Goal: Information Seeking & Learning: Learn about a topic

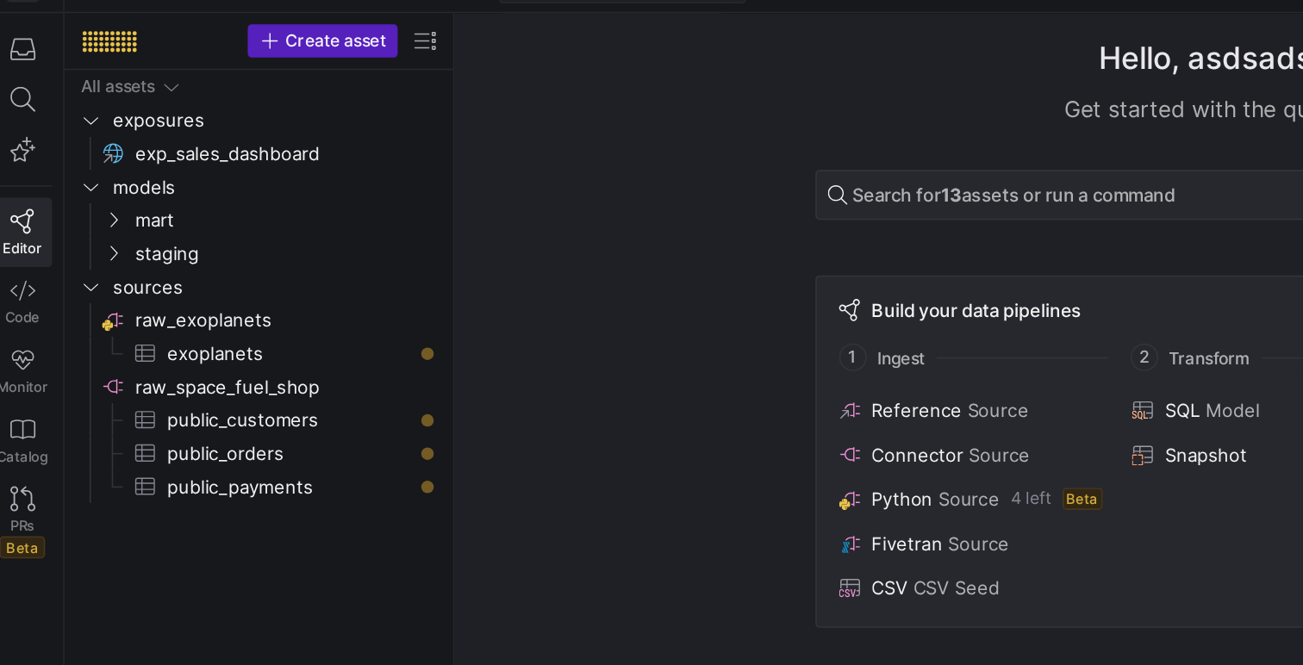
scroll to position [31, 0]
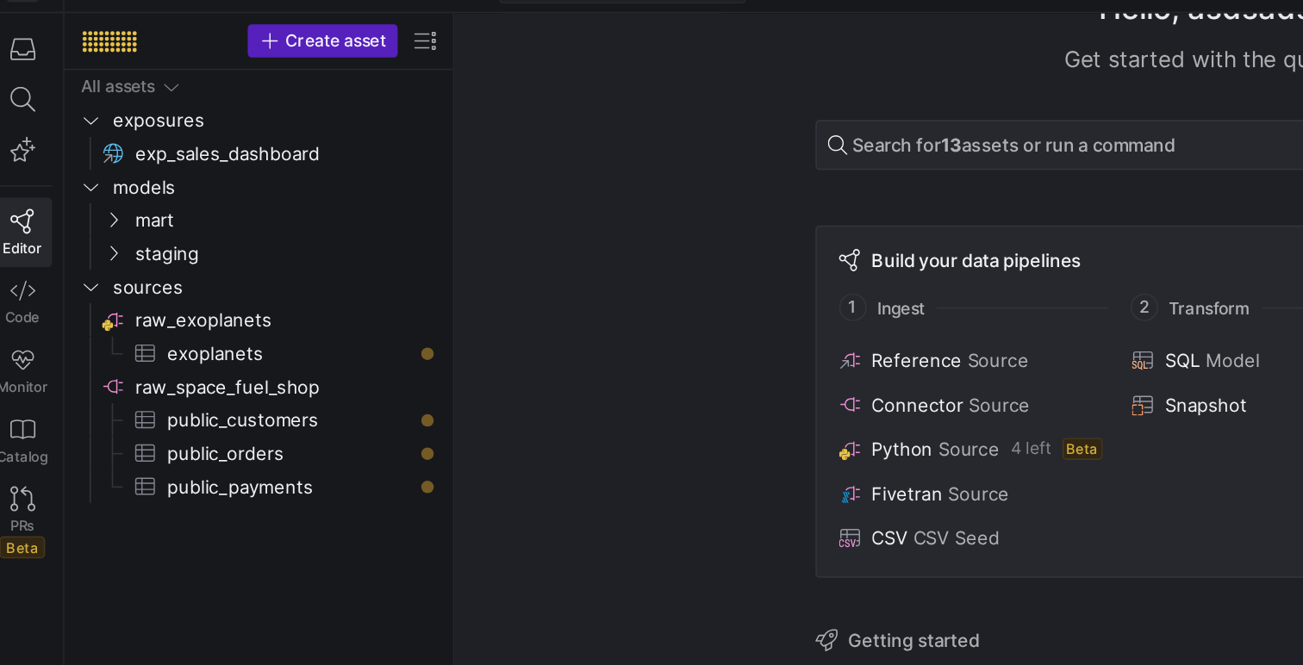
click at [532, 219] on div "Build your data pipelines 1 Ingest 2 Transform 3 Consume Reference Source Conne…" at bounding box center [797, 275] width 558 height 219
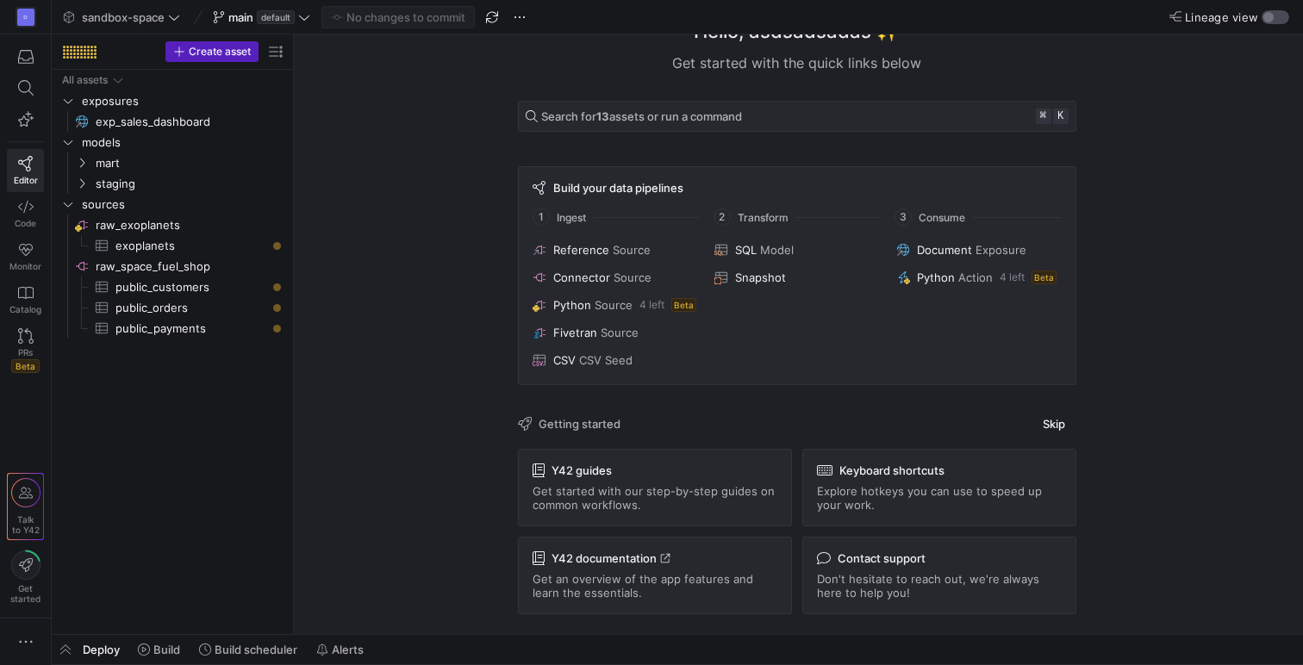
click at [1266, 19] on div "button" at bounding box center [1268, 17] width 10 height 10
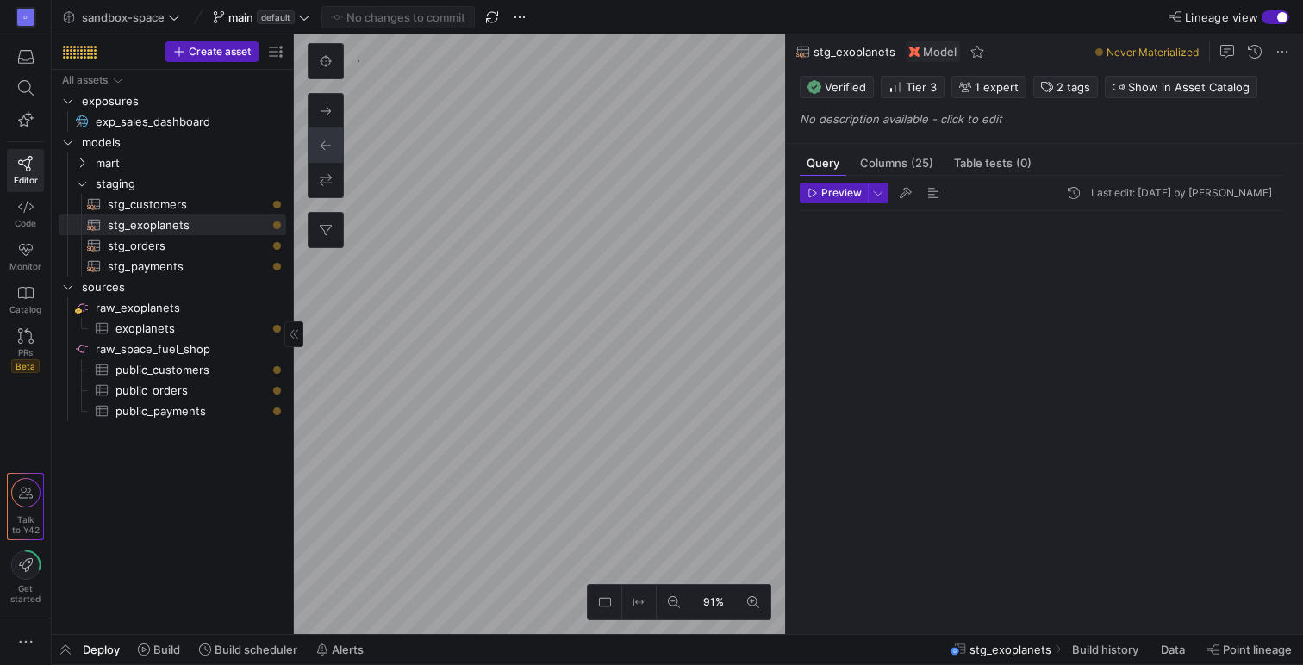
scroll to position [155, 0]
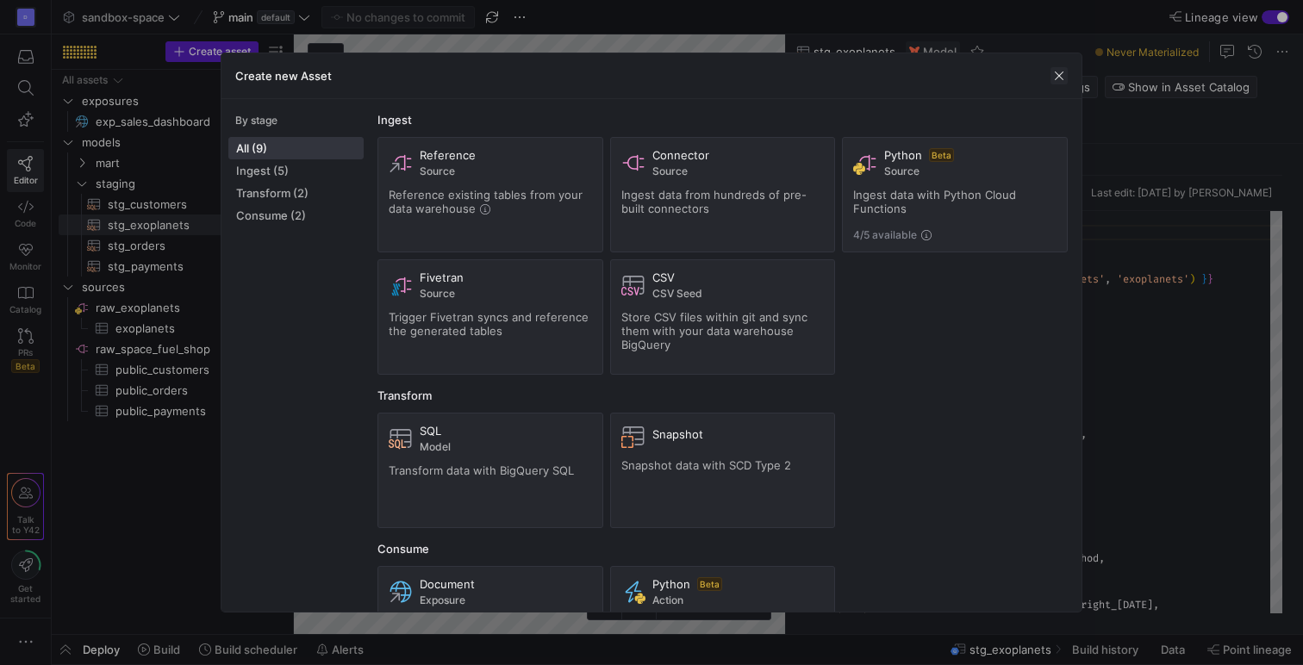
click at [1064, 75] on span "button" at bounding box center [1058, 75] width 17 height 17
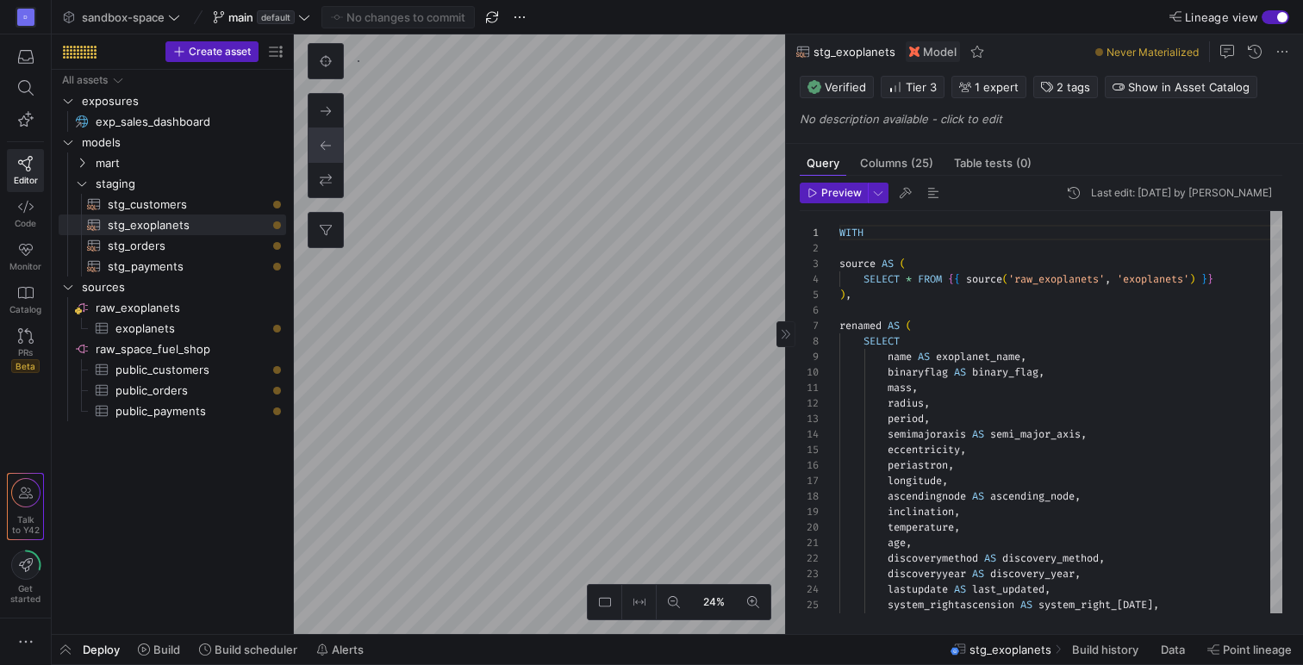
click at [936, 51] on span "Model" at bounding box center [940, 52] width 34 height 14
click at [935, 50] on span "Model" at bounding box center [940, 52] width 34 height 14
click at [1283, 51] on span at bounding box center [1282, 51] width 21 height 21
click at [1282, 52] on div at bounding box center [651, 332] width 1303 height 665
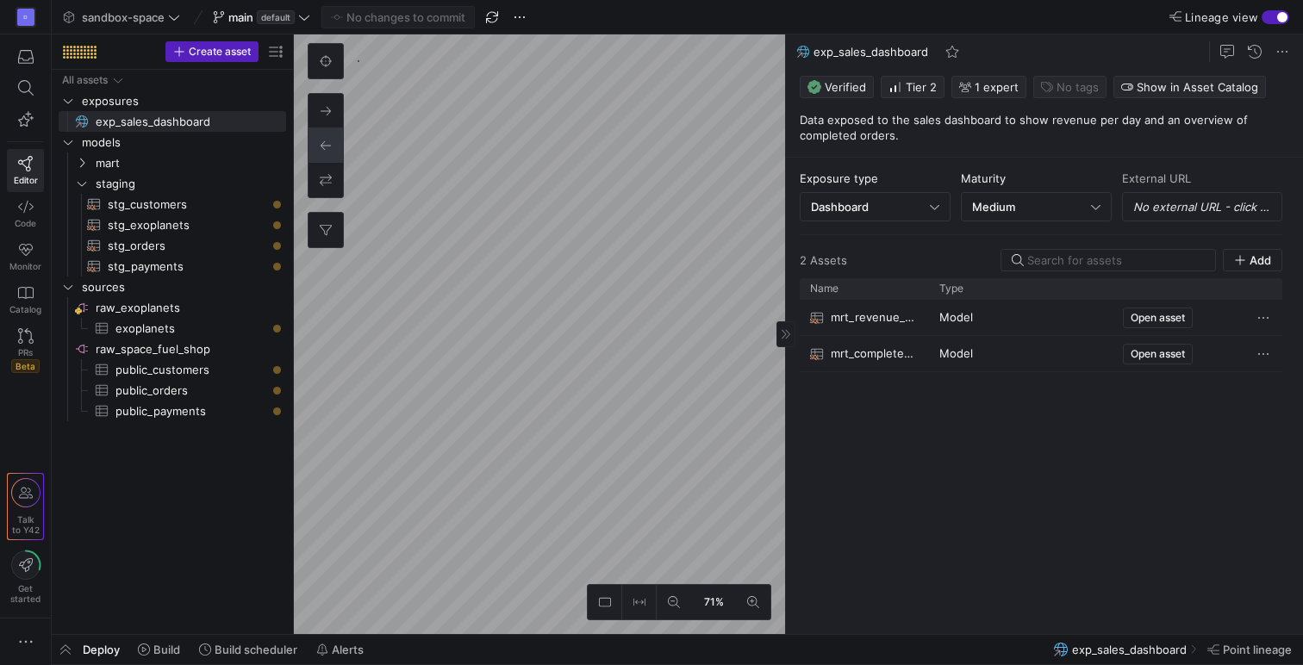
click at [874, 323] on span "mrt_revenue_by_payment_method" at bounding box center [874, 318] width 88 height 34
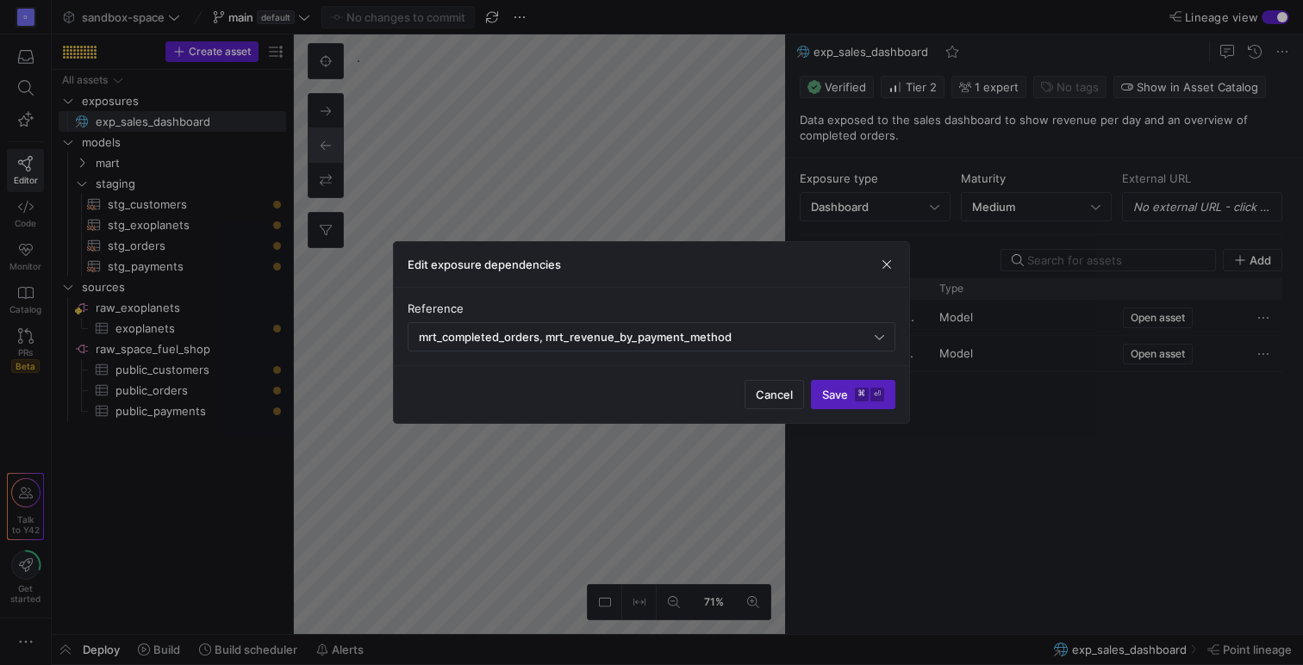
click at [875, 323] on div "Reference mrt_completed_orders, mrt_revenue_by_payment_method" at bounding box center [651, 327] width 515 height 78
click at [885, 265] on span "button" at bounding box center [886, 264] width 17 height 17
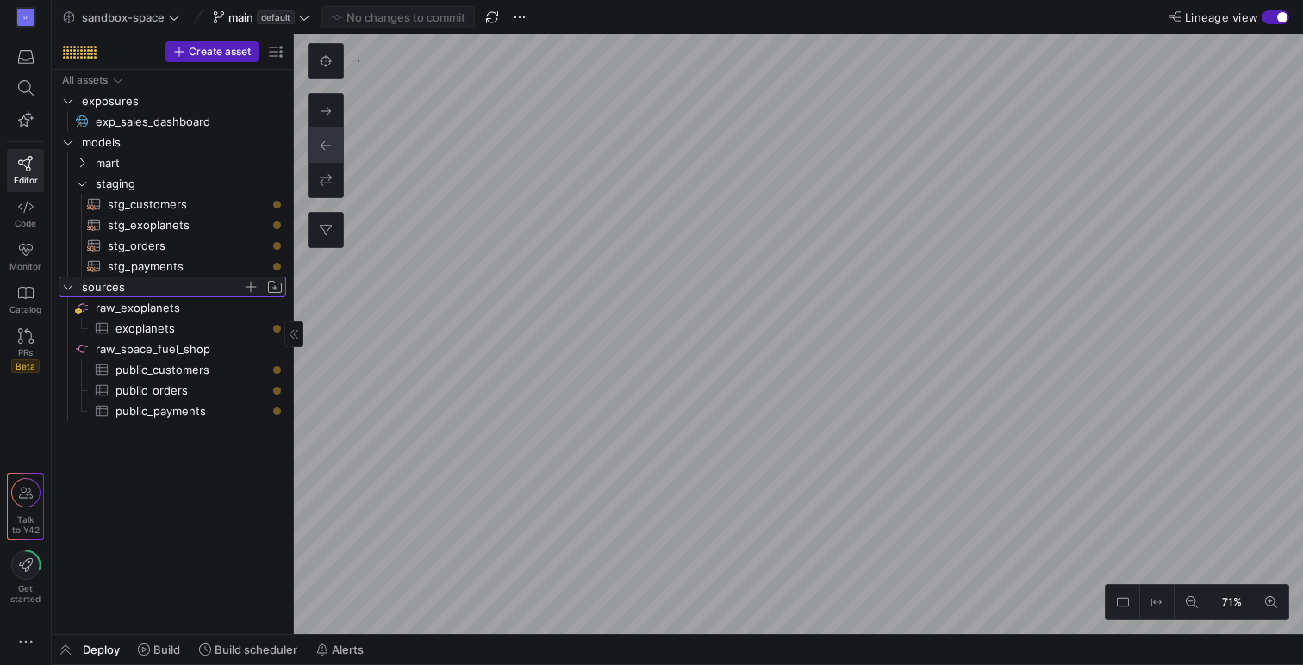
click at [73, 283] on icon "Press SPACE to select this row." at bounding box center [68, 287] width 12 height 10
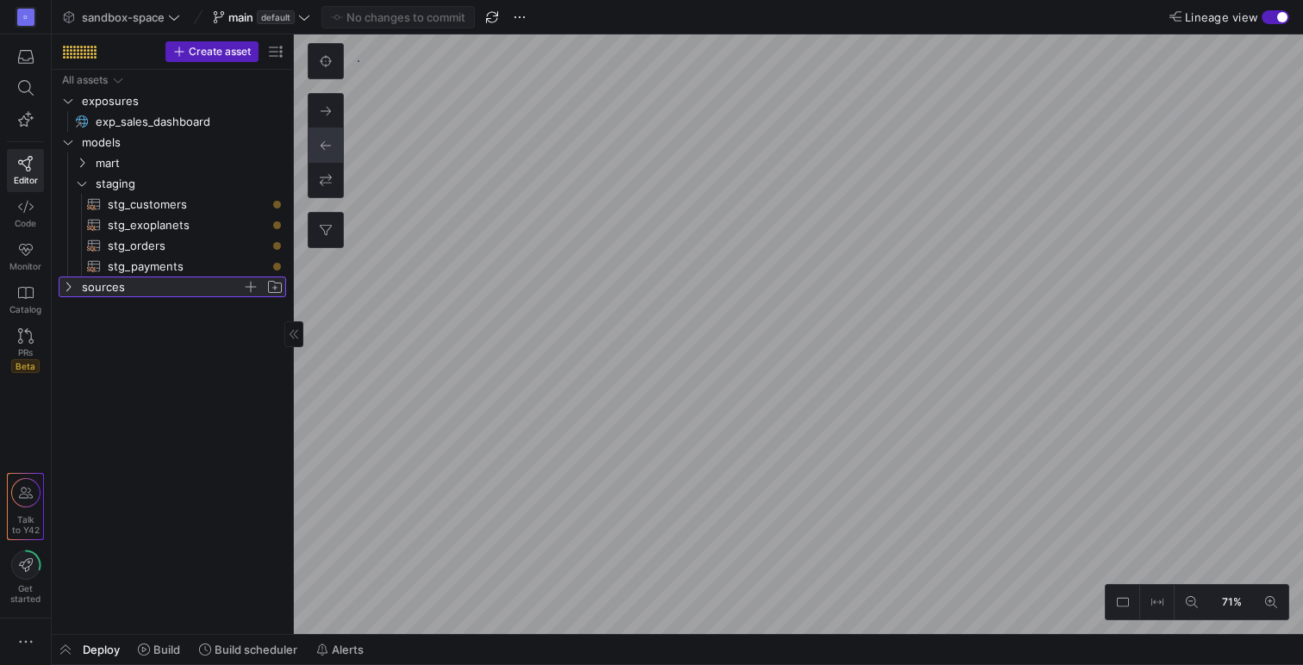
click at [72, 287] on icon at bounding box center [68, 287] width 12 height 10
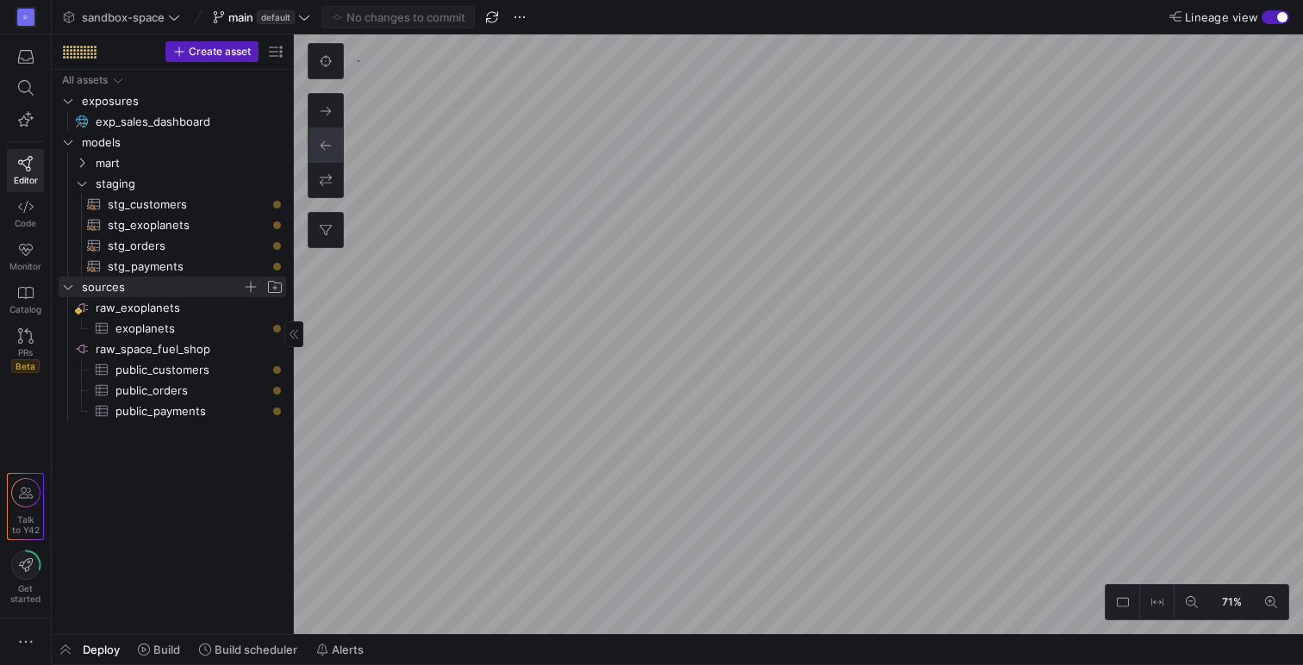
click at [1273, 18] on div "button" at bounding box center [1275, 17] width 28 height 14
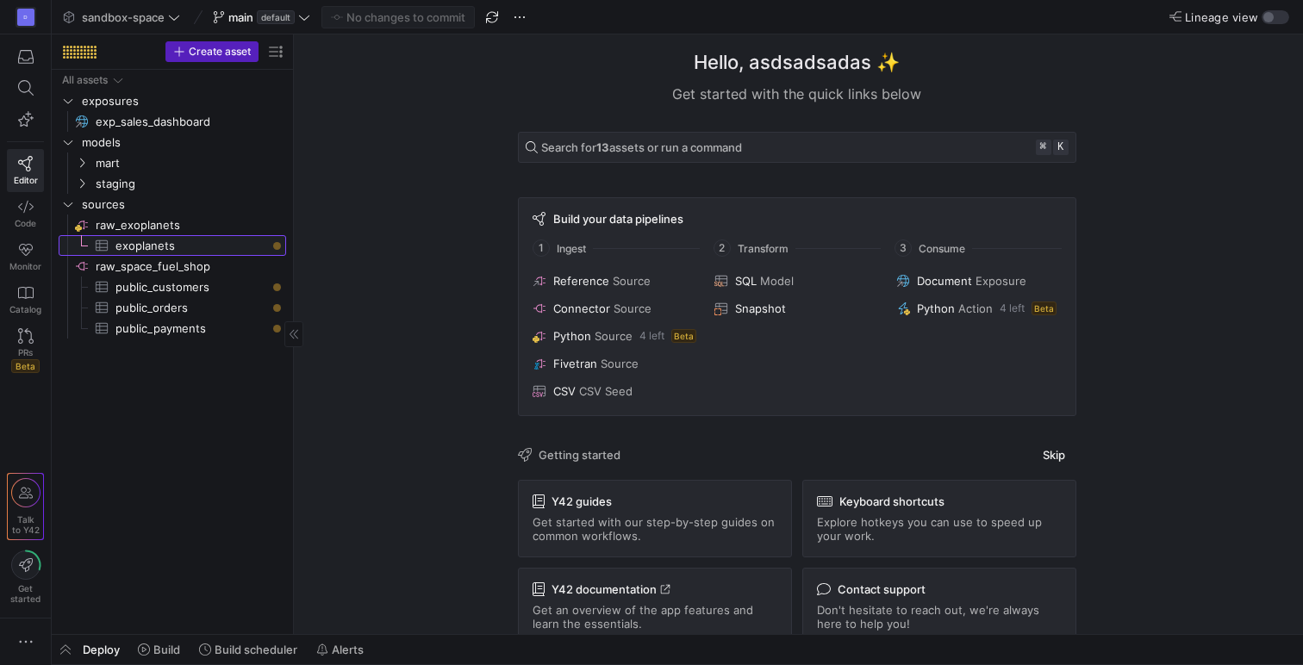
click at [163, 243] on span "exoplanets​​​​​​​​​" at bounding box center [190, 246] width 151 height 20
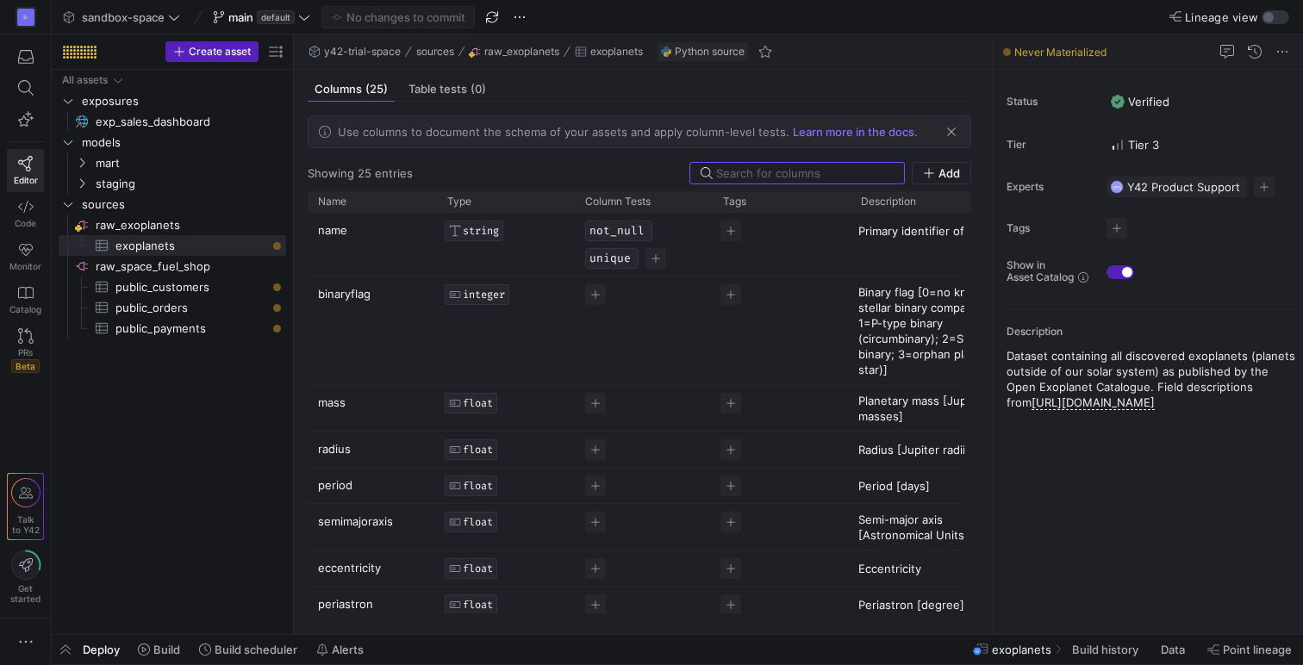
click at [1269, 24] on y42-top-nav "sandbox-space main default No changes to commit Lineage view" at bounding box center [677, 17] width 1251 height 34
click at [1270, 23] on div "button" at bounding box center [1275, 17] width 28 height 14
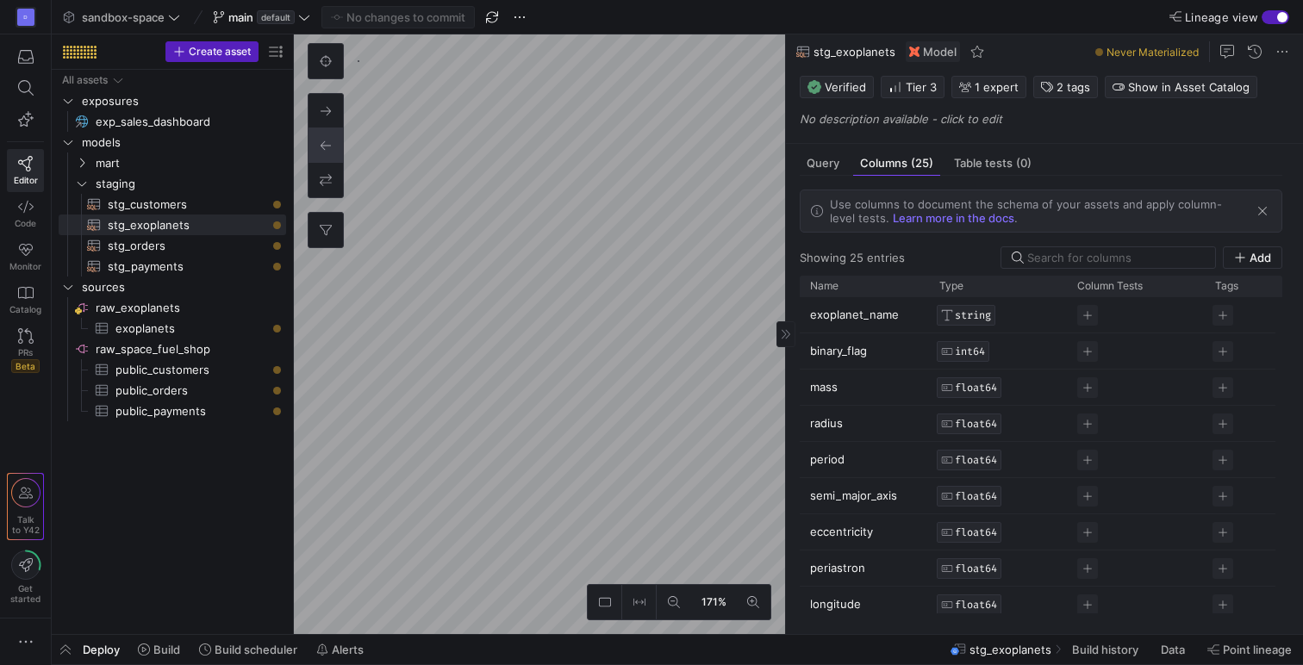
click at [936, 53] on span "Model" at bounding box center [940, 52] width 34 height 14
click at [909, 52] on img at bounding box center [914, 52] width 10 height 10
click at [810, 165] on span "Query" at bounding box center [822, 163] width 33 height 11
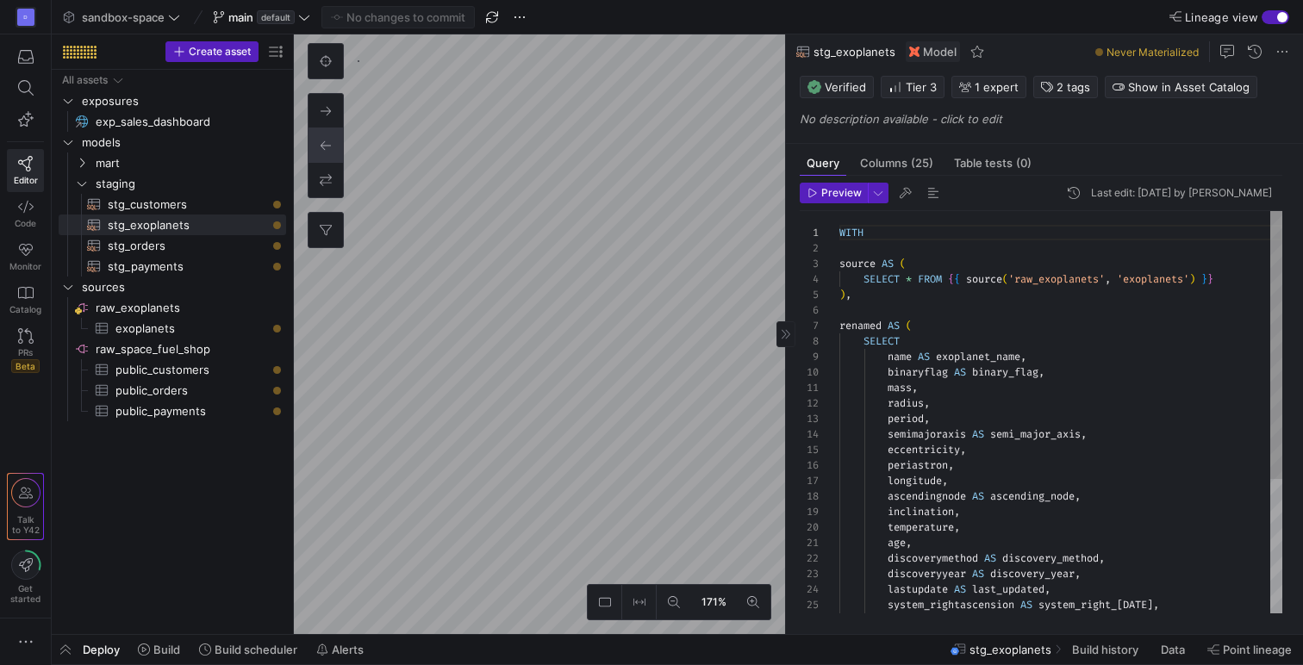
scroll to position [155, 0]
click at [917, 53] on div "Model" at bounding box center [932, 51] width 54 height 21
